Goal: Information Seeking & Learning: Learn about a topic

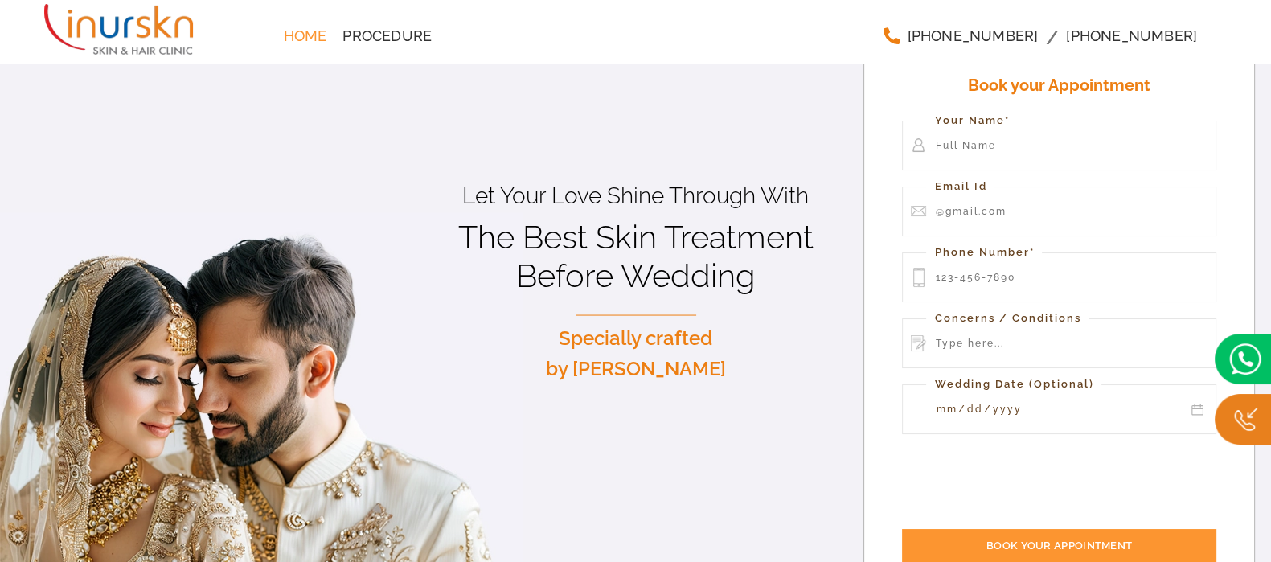
scroll to position [100, 0]
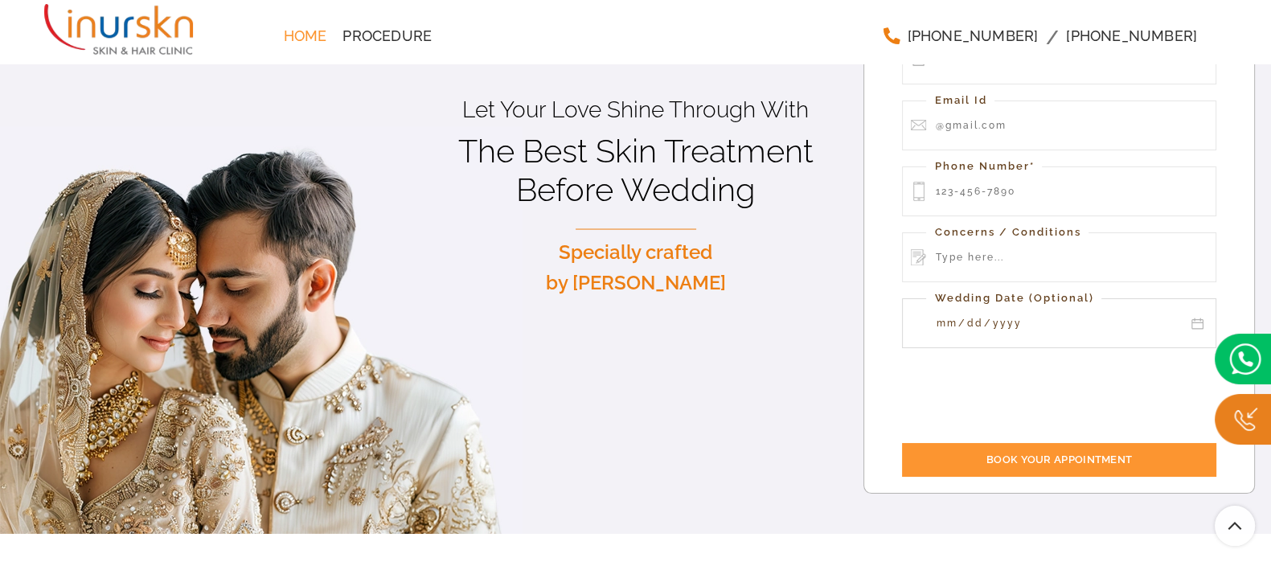
click at [1197, 320] on input "Contact form" at bounding box center [1059, 323] width 314 height 50
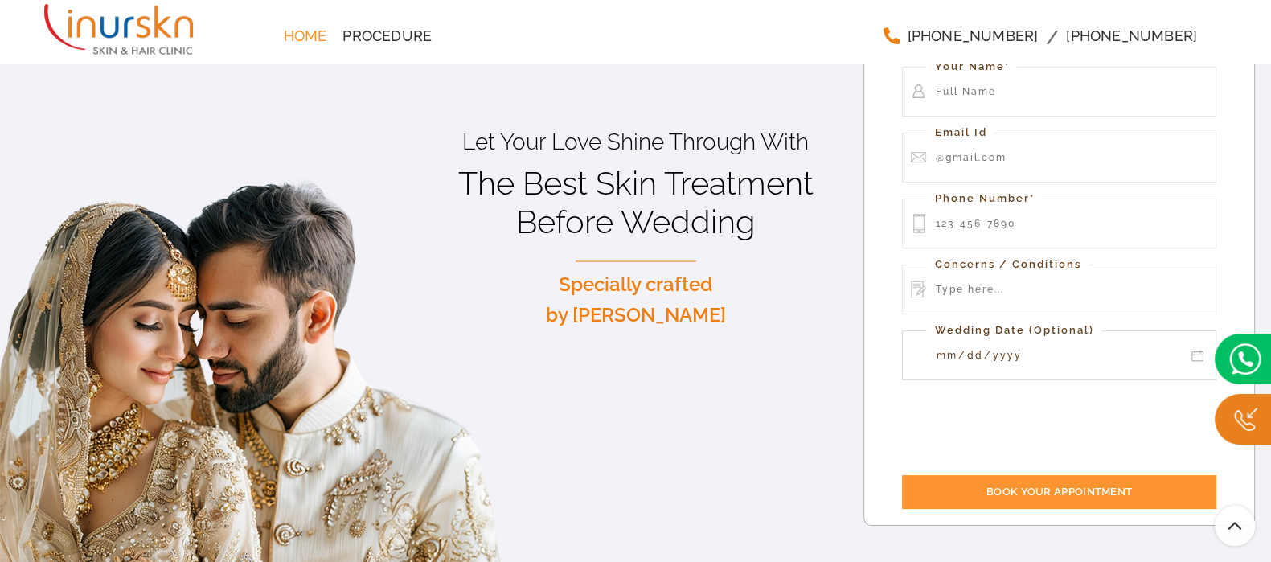
type input "[DATE]"
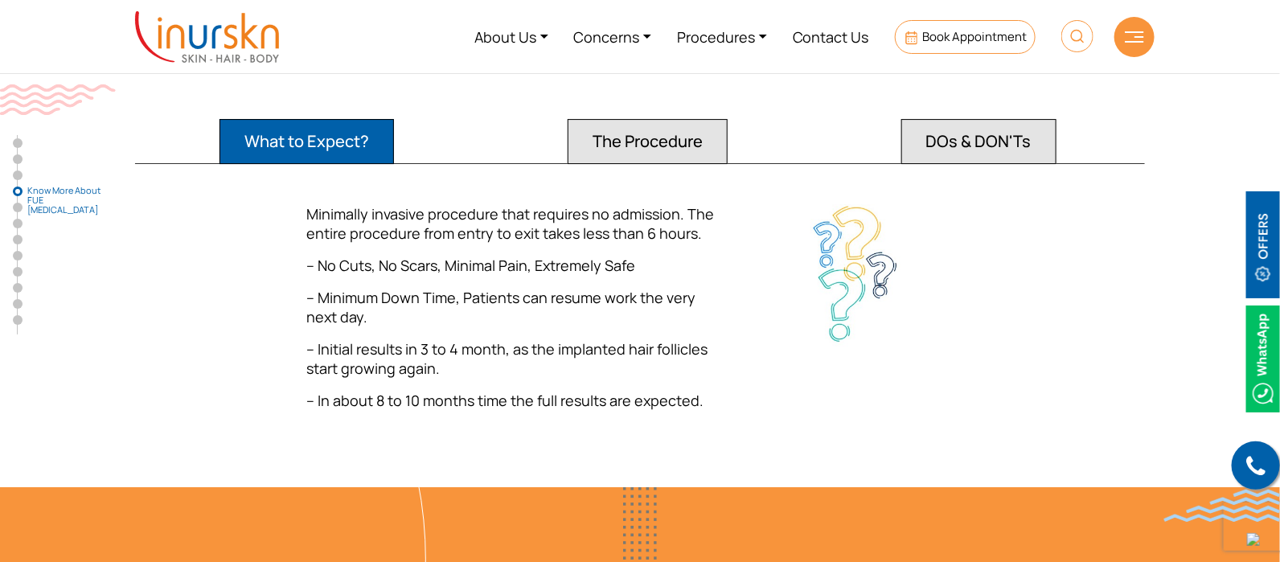
scroll to position [2111, 0]
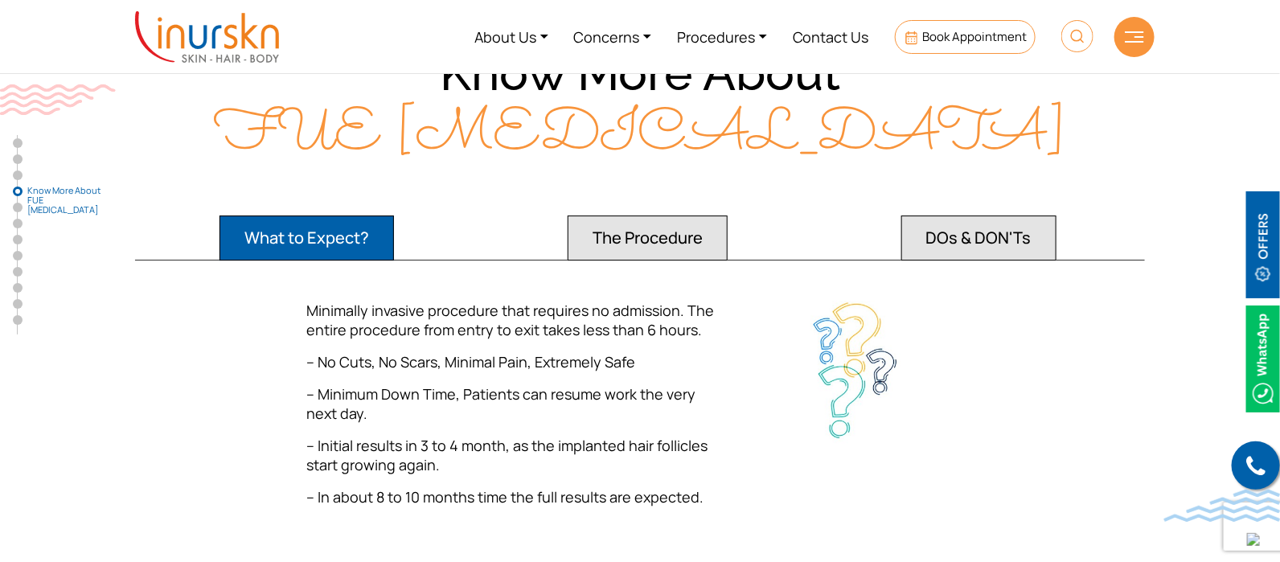
click at [659, 215] on button "The Procedure" at bounding box center [648, 237] width 160 height 45
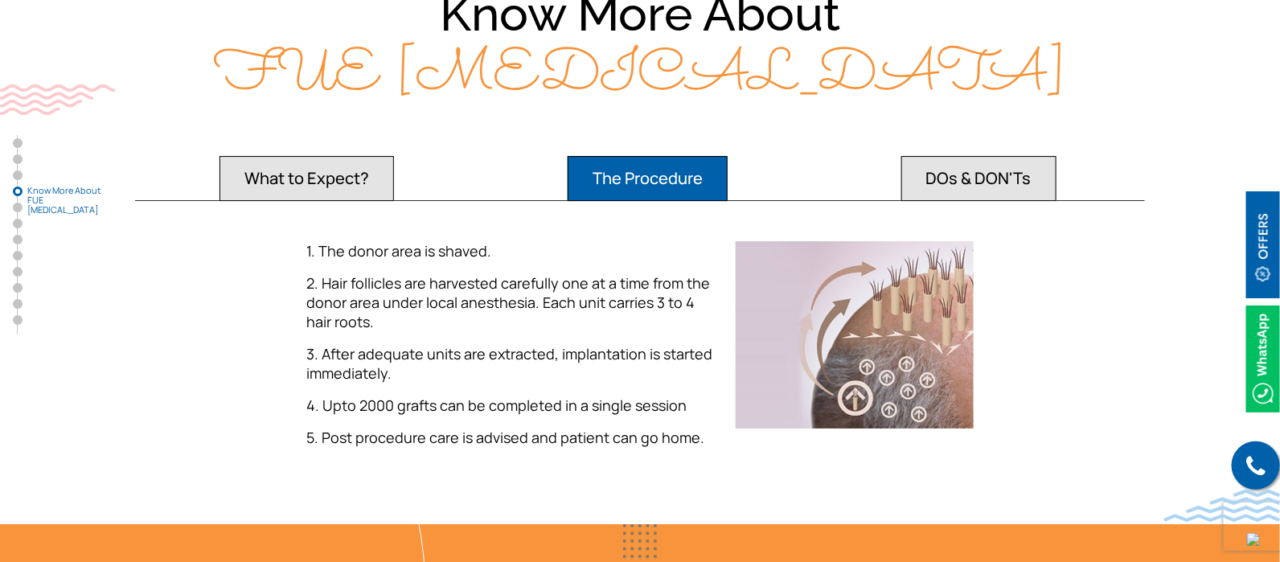
scroll to position [2183, 0]
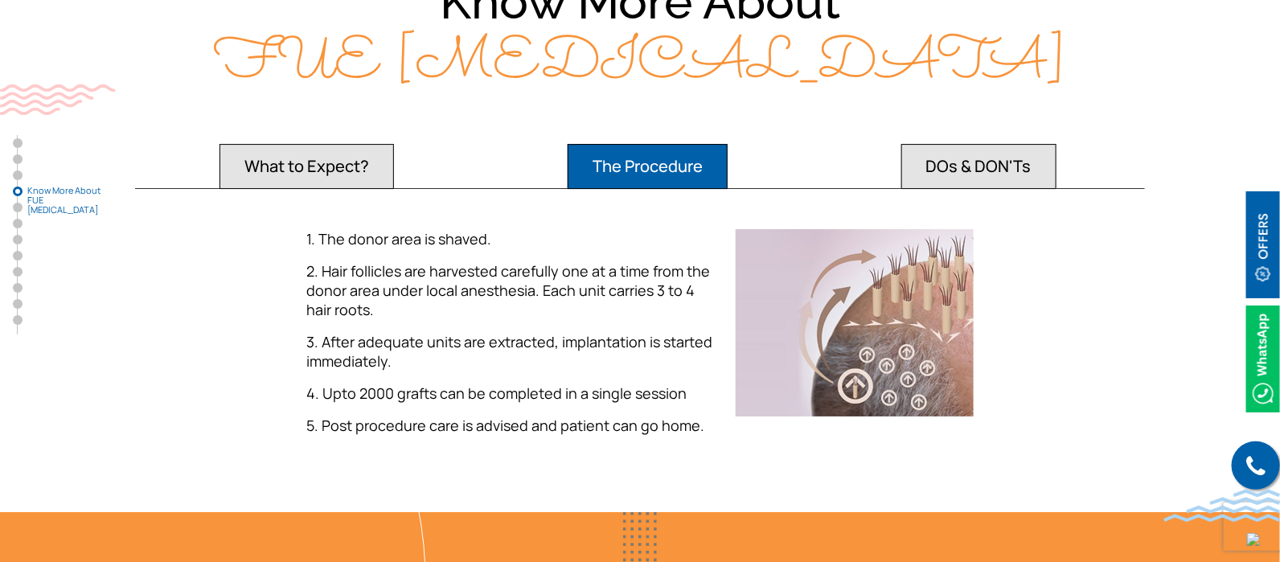
click at [970, 144] on button "DOs & DON'Ts" at bounding box center [978, 166] width 155 height 45
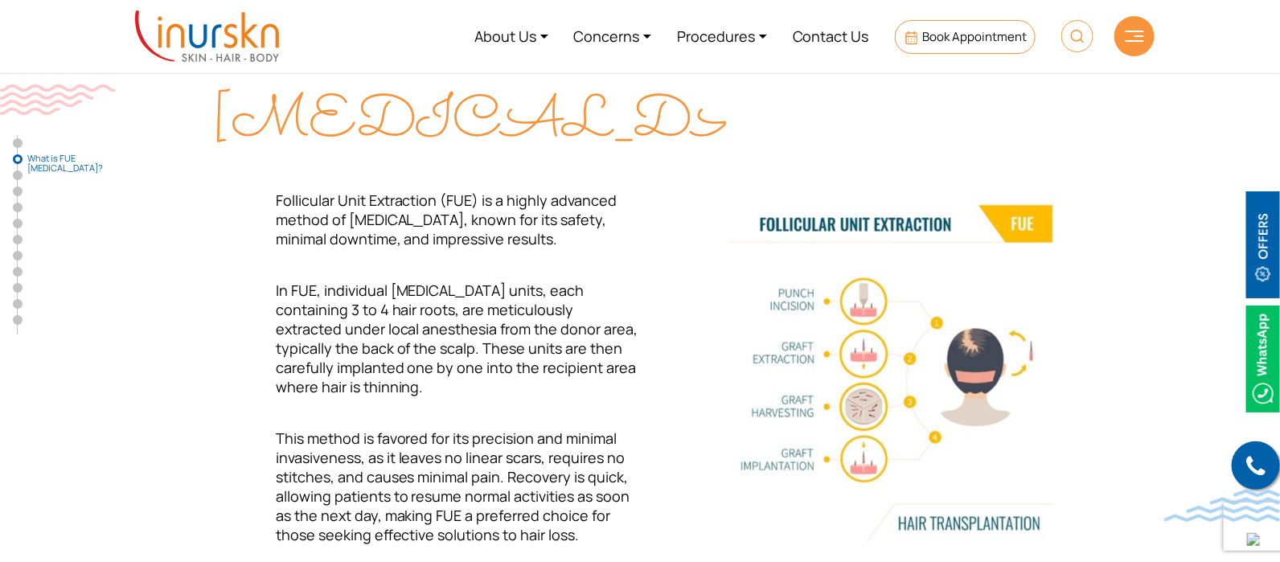
scroll to position [693, 0]
